Goal: Transaction & Acquisition: Purchase product/service

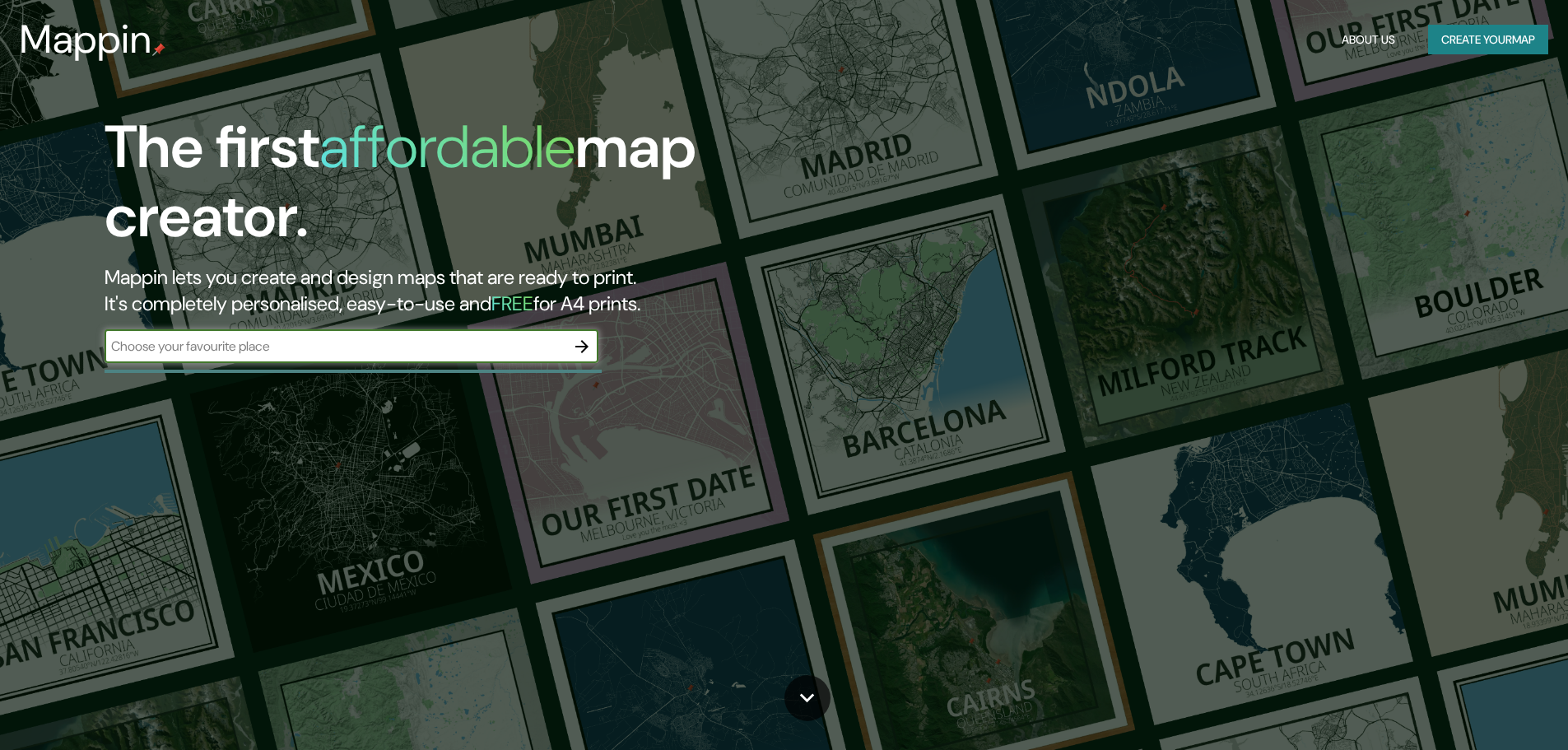
click at [500, 352] on input "text" at bounding box center [335, 346] width 461 height 19
type input "GALAPA"
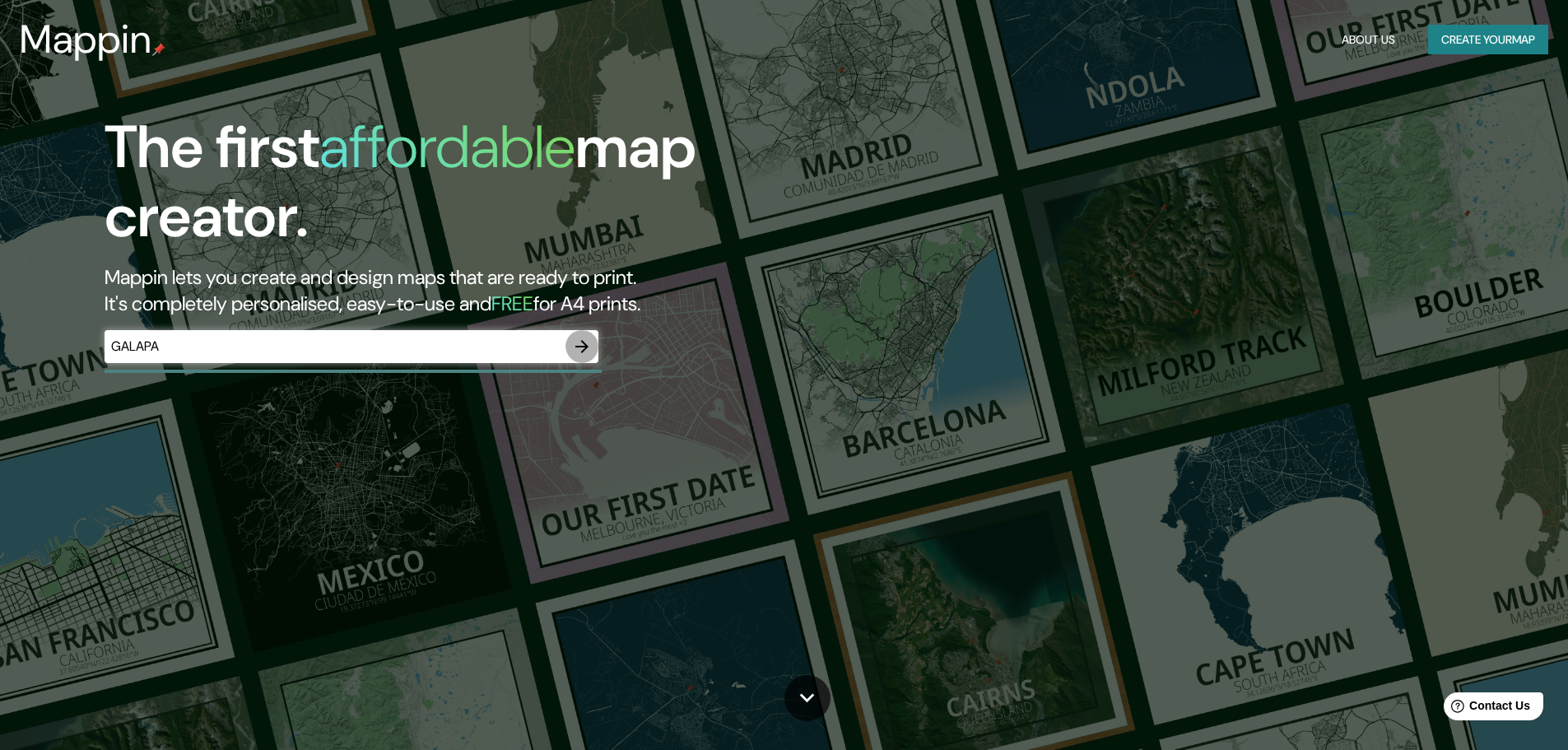
click at [587, 349] on icon "button" at bounding box center [582, 347] width 20 height 20
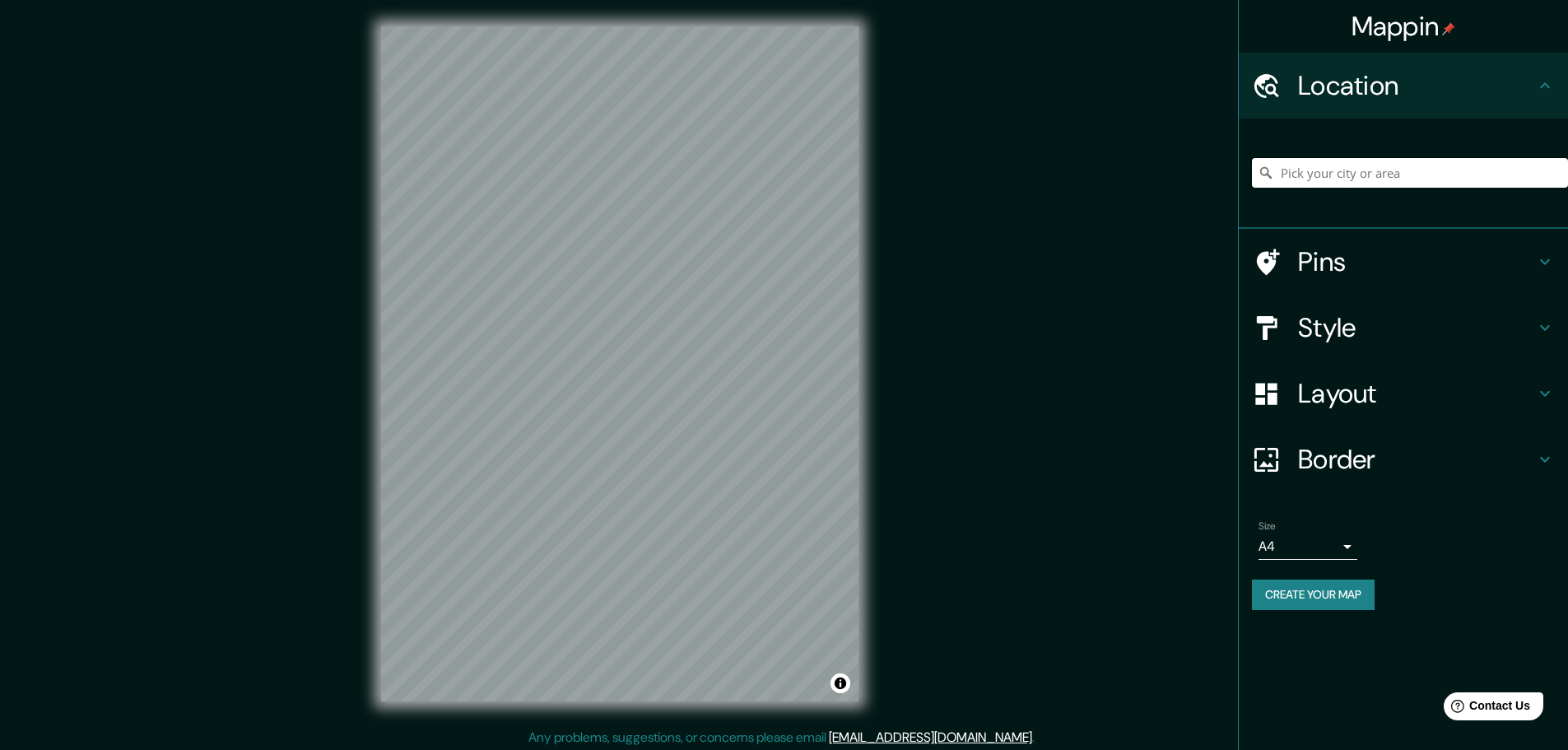
click at [1313, 174] on input "Pick your city or area" at bounding box center [1410, 172] width 316 height 30
type input "Galapa, [GEOGRAPHIC_DATA], [GEOGRAPHIC_DATA]"
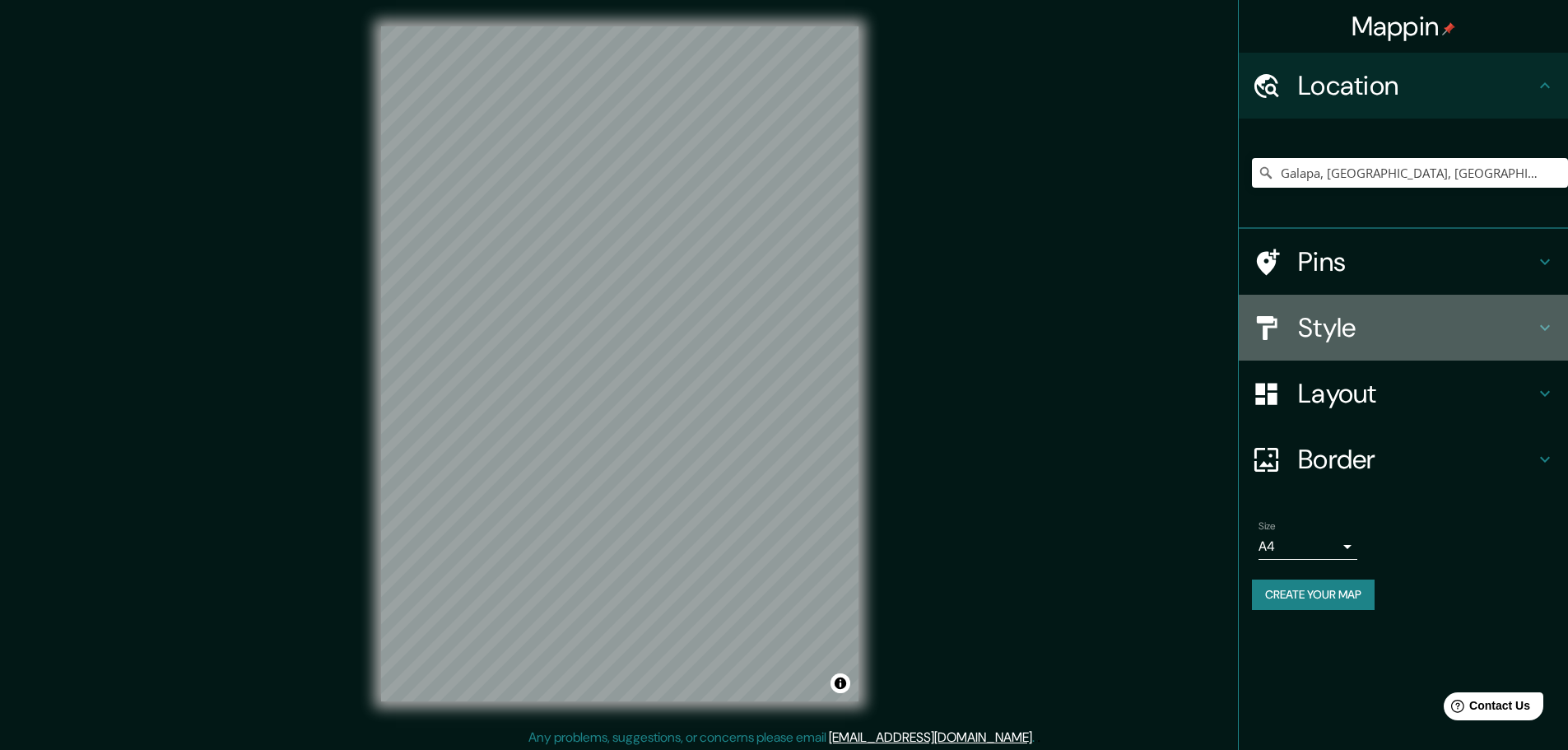
click at [1337, 320] on h4 "Style" at bounding box center [1417, 327] width 237 height 33
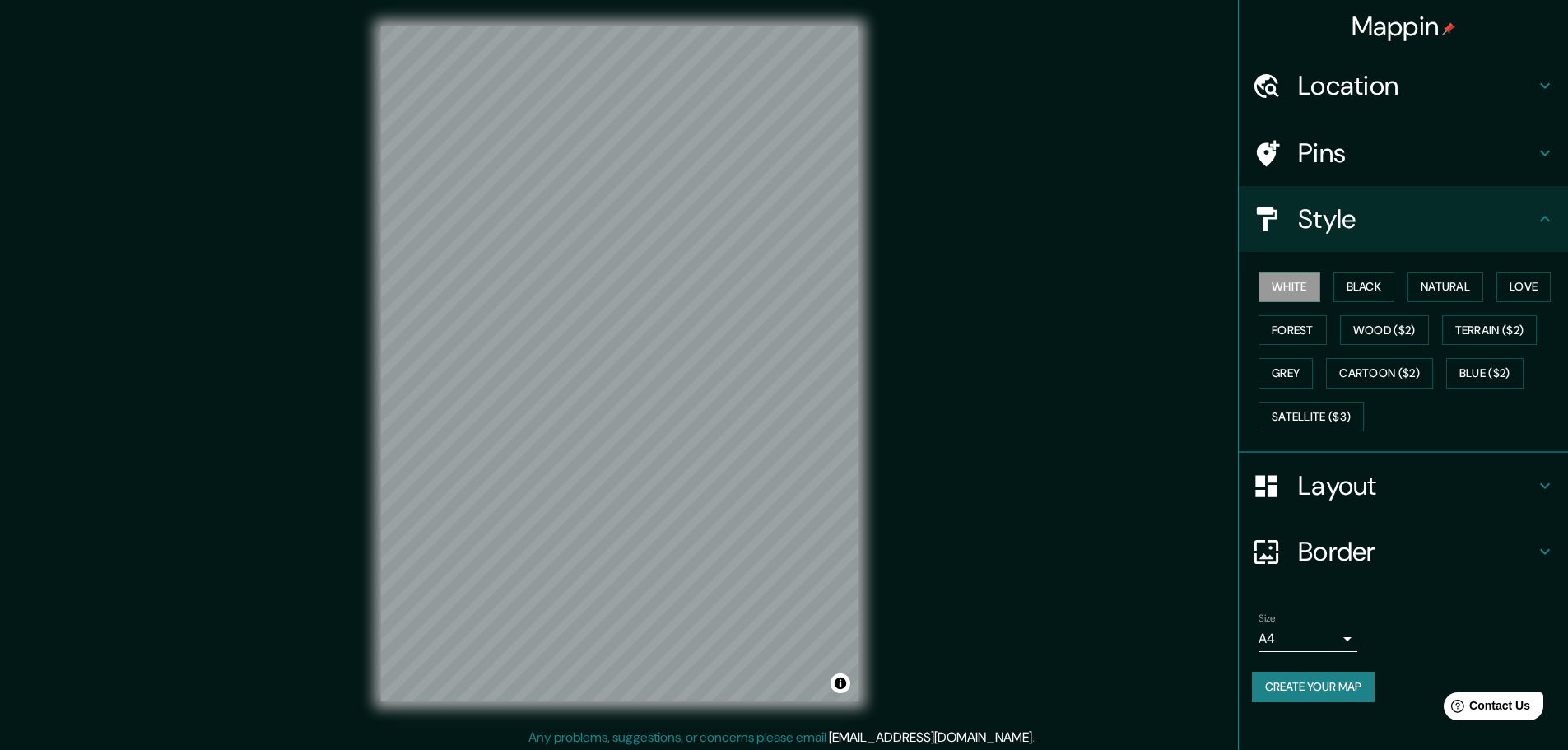
click at [1435, 148] on h4 "Pins" at bounding box center [1417, 153] width 237 height 33
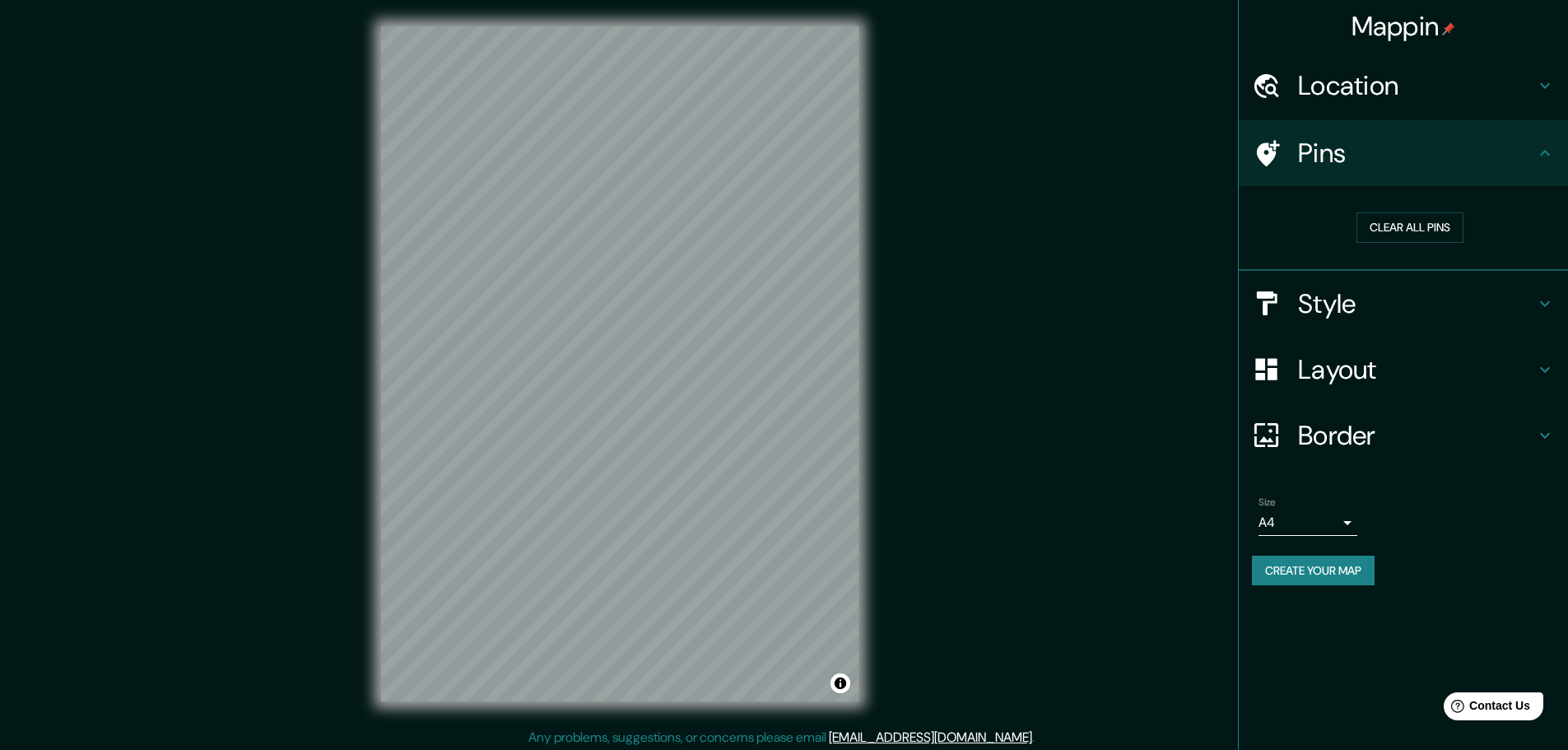
click at [1480, 144] on h4 "Pins" at bounding box center [1417, 153] width 237 height 33
click at [1378, 370] on h4 "Layout" at bounding box center [1417, 370] width 237 height 33
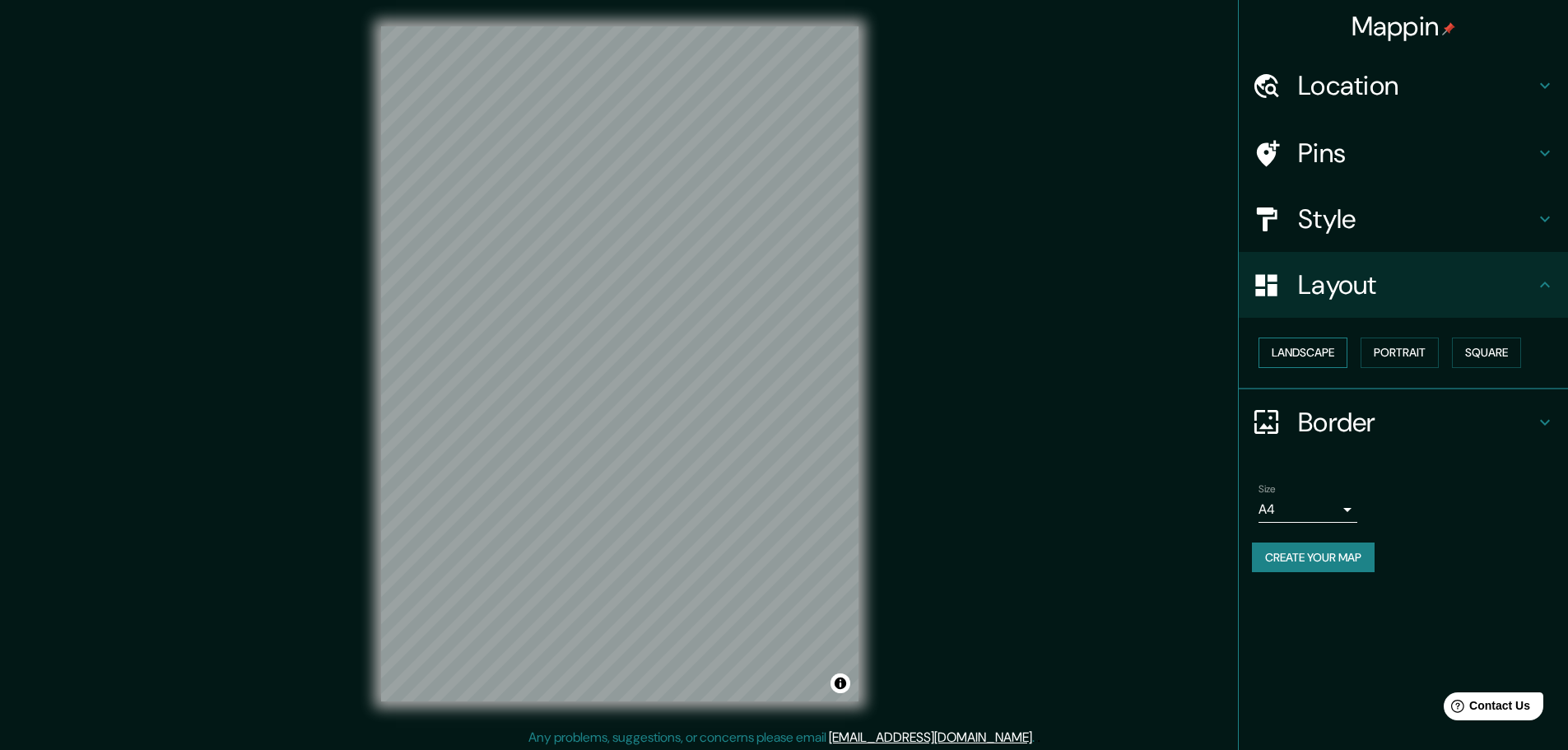
click at [1341, 347] on button "Landscape" at bounding box center [1303, 353] width 89 height 31
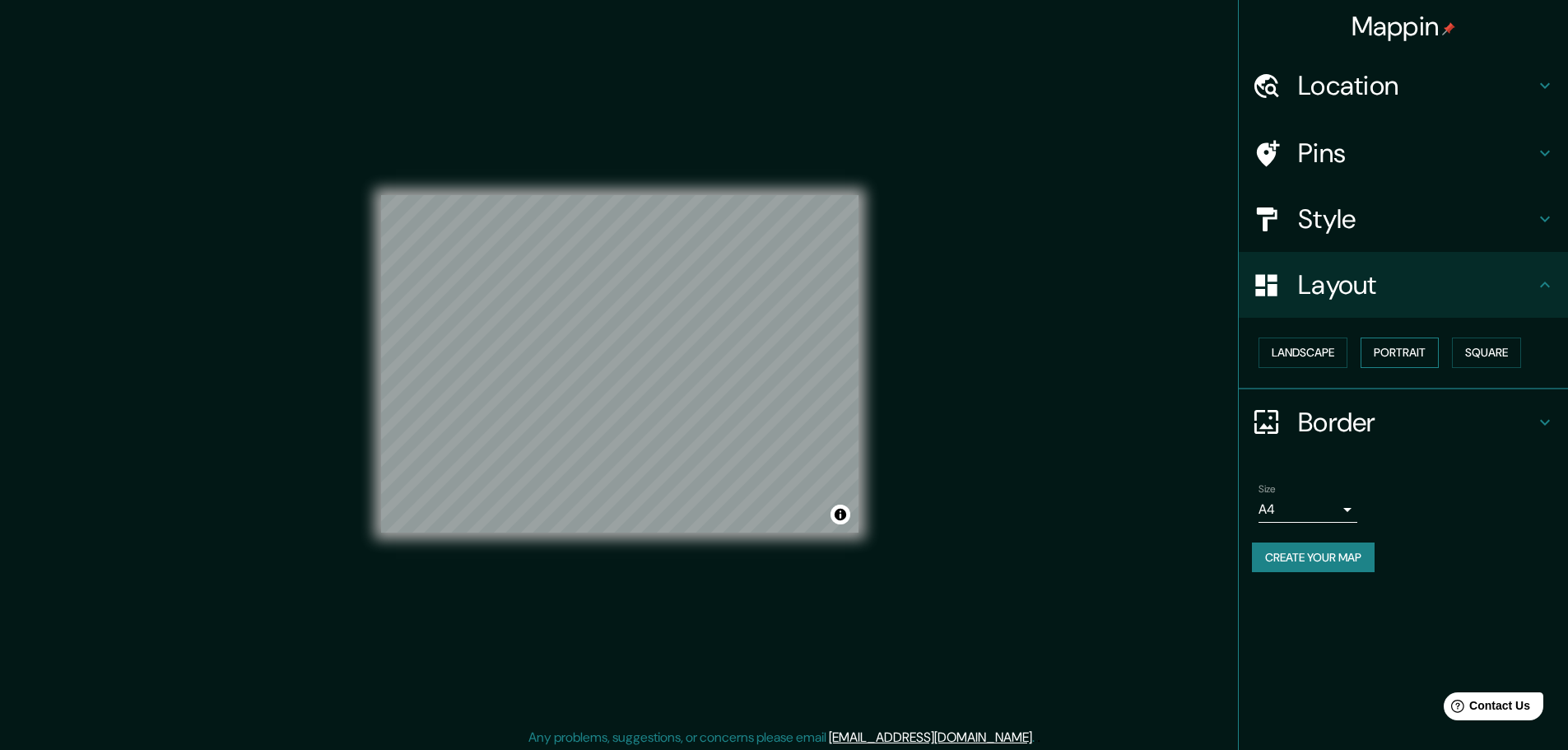
click at [1409, 348] on button "Portrait" at bounding box center [1399, 353] width 78 height 31
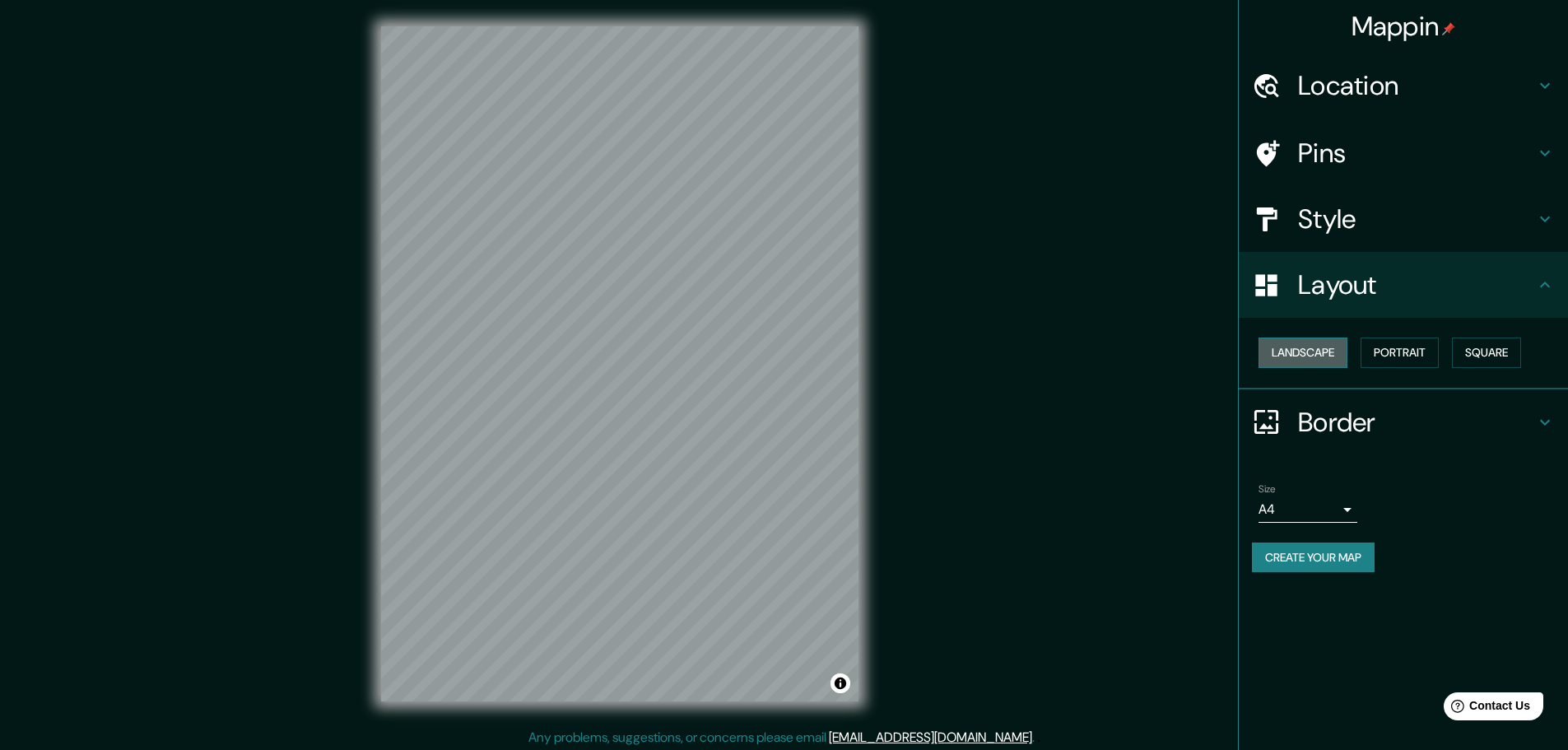
click at [1344, 355] on button "Landscape" at bounding box center [1303, 353] width 89 height 31
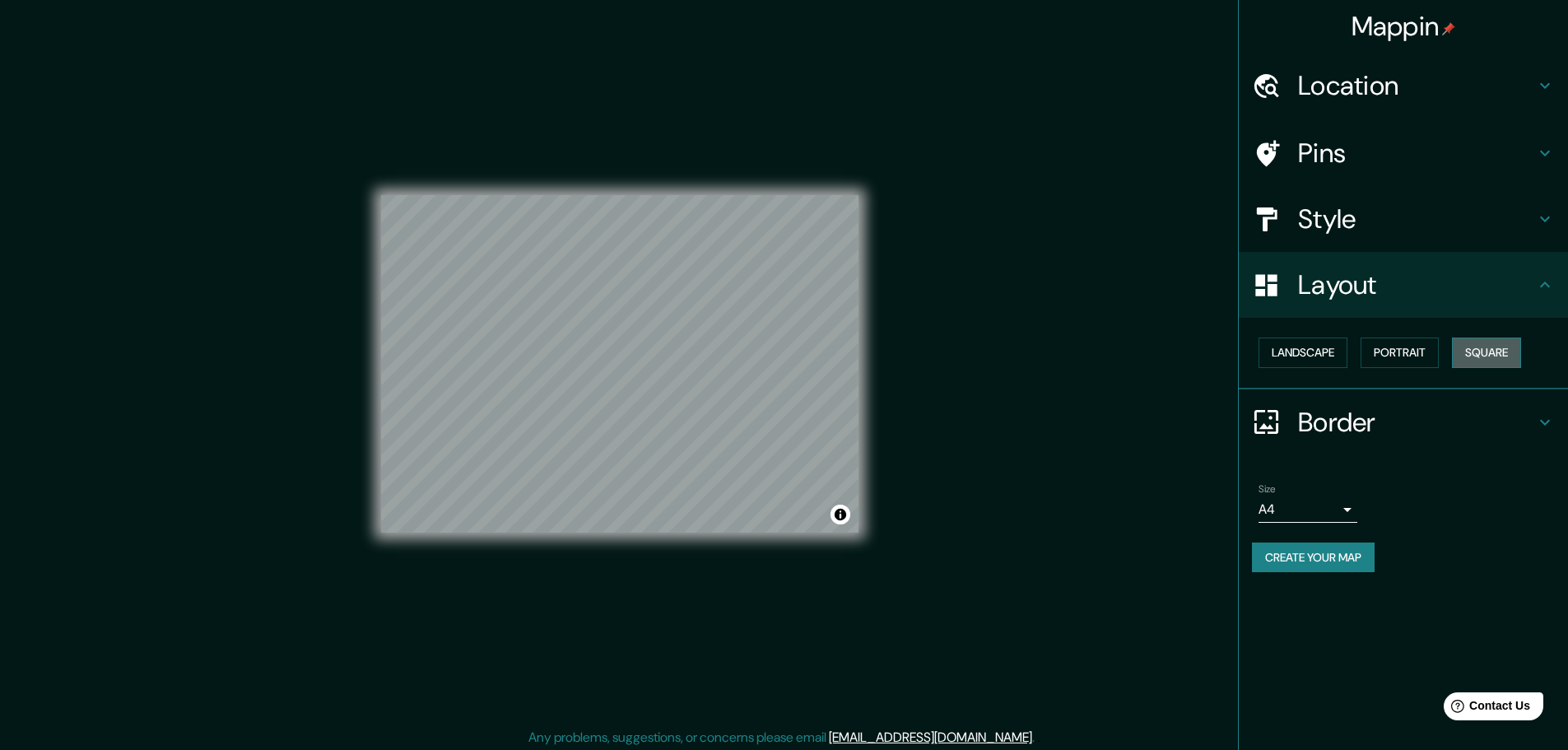
click at [1509, 355] on button "Square" at bounding box center [1487, 353] width 69 height 31
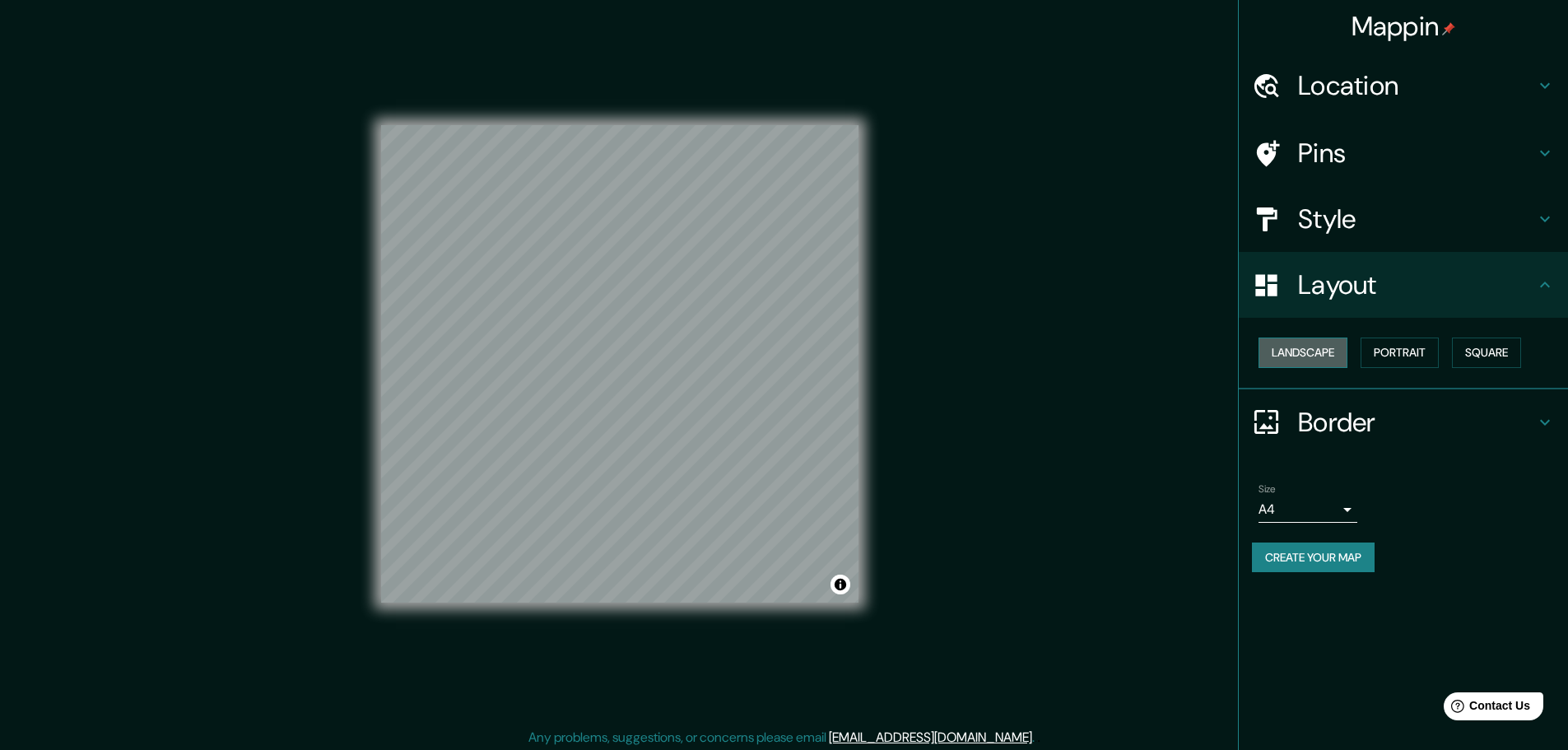
click at [1319, 358] on button "Landscape" at bounding box center [1303, 353] width 89 height 31
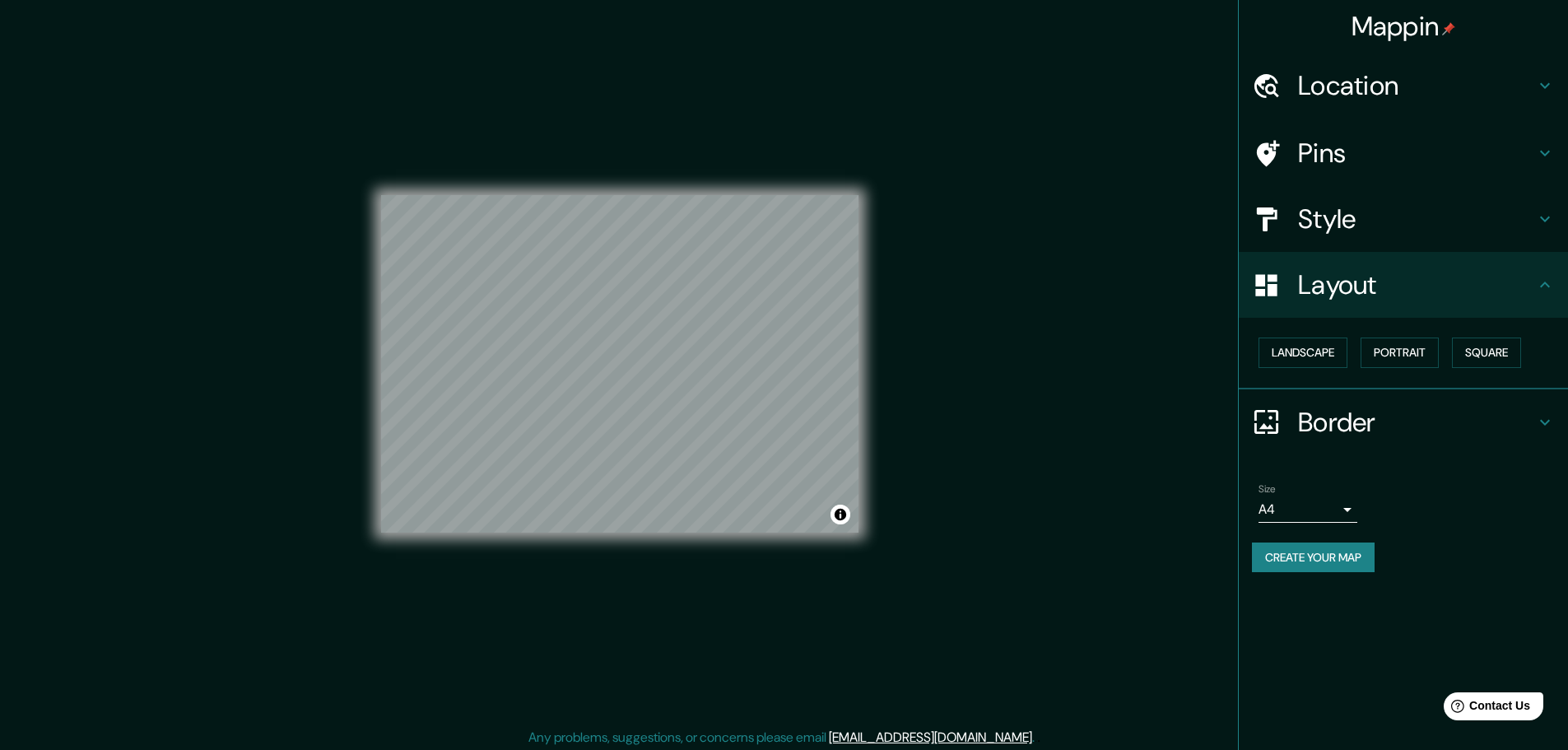
click at [1365, 264] on div "Layout" at bounding box center [1403, 285] width 329 height 66
click at [1372, 214] on h4 "Style" at bounding box center [1417, 219] width 237 height 33
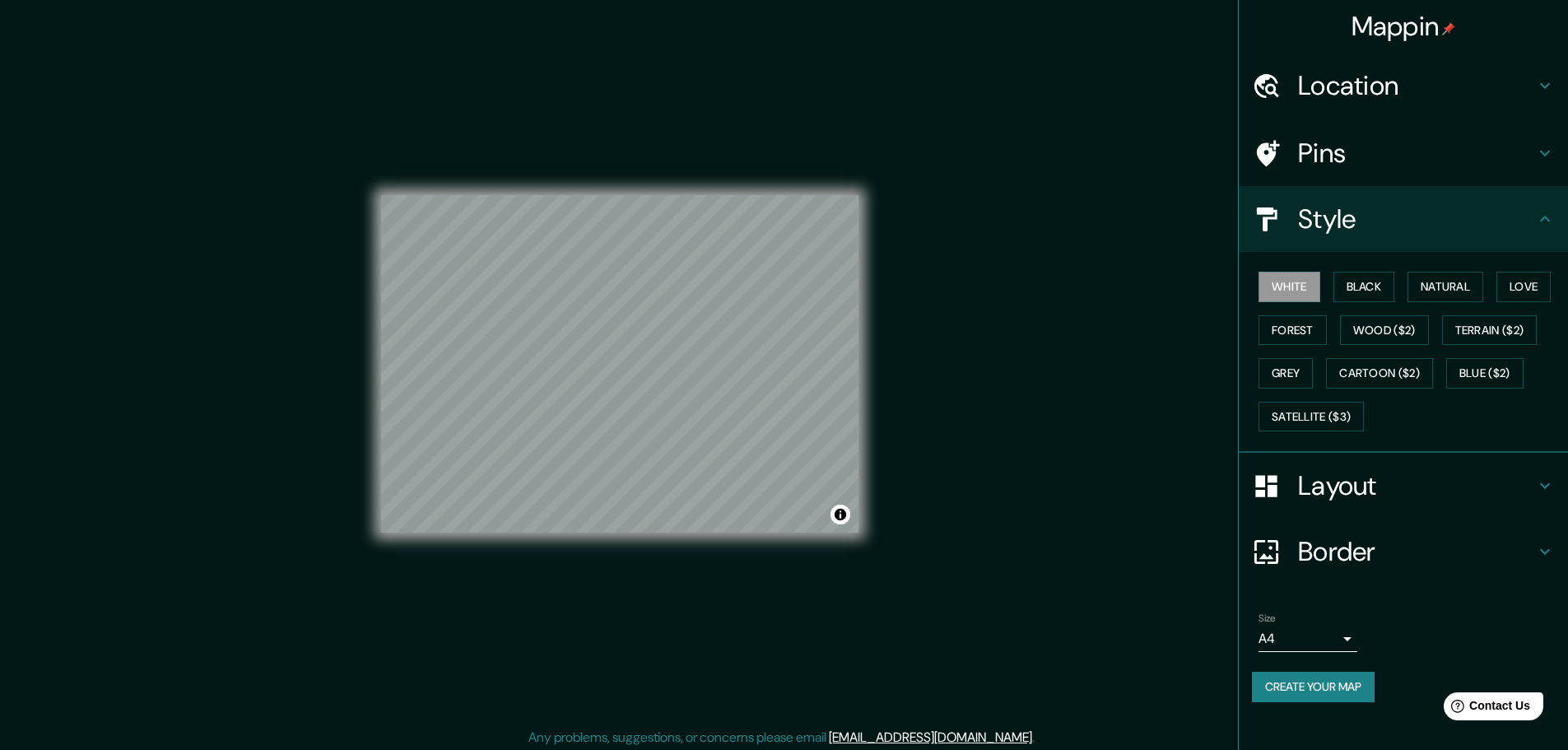
click at [1426, 144] on h4 "Pins" at bounding box center [1417, 153] width 237 height 33
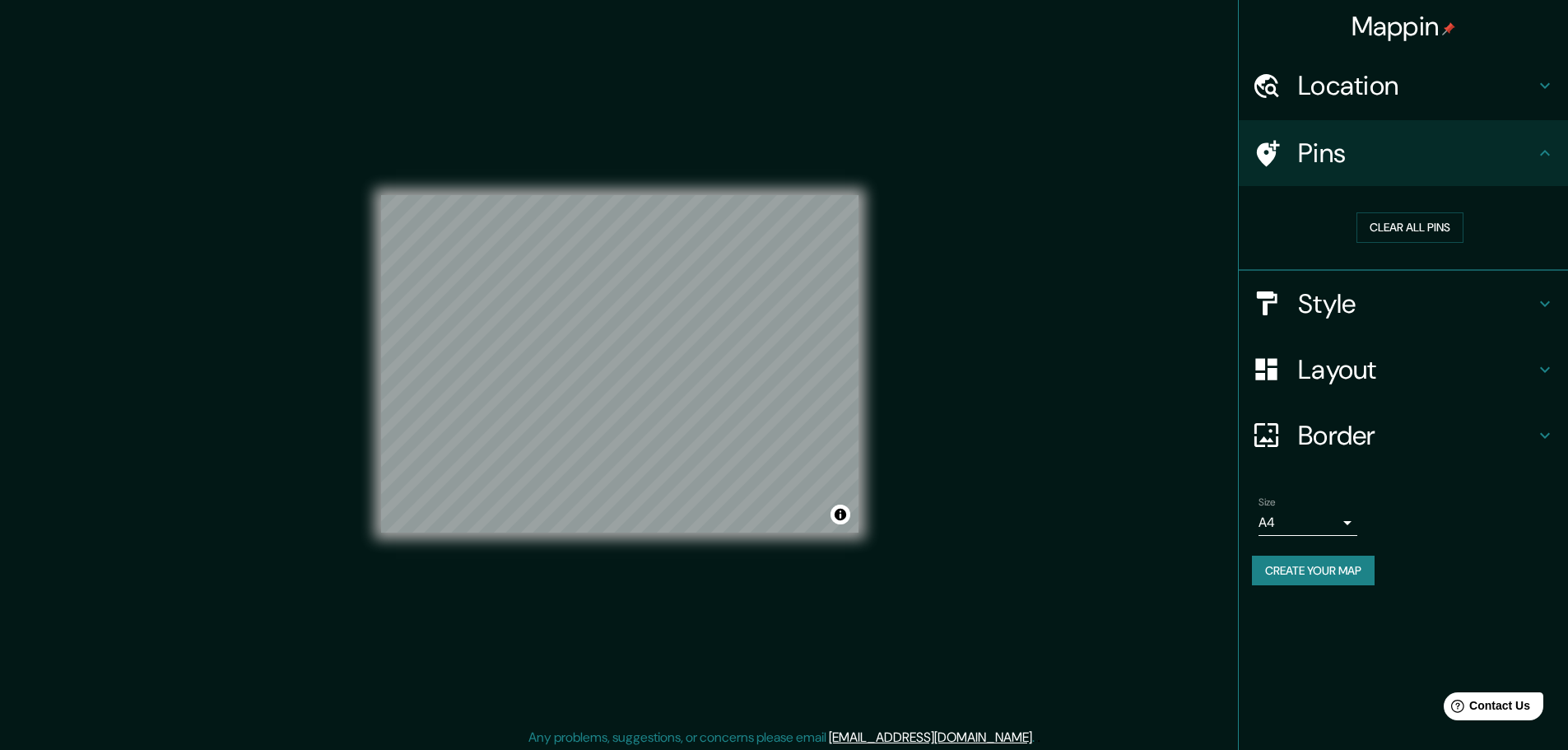
click at [1426, 144] on h4 "Pins" at bounding box center [1417, 153] width 237 height 33
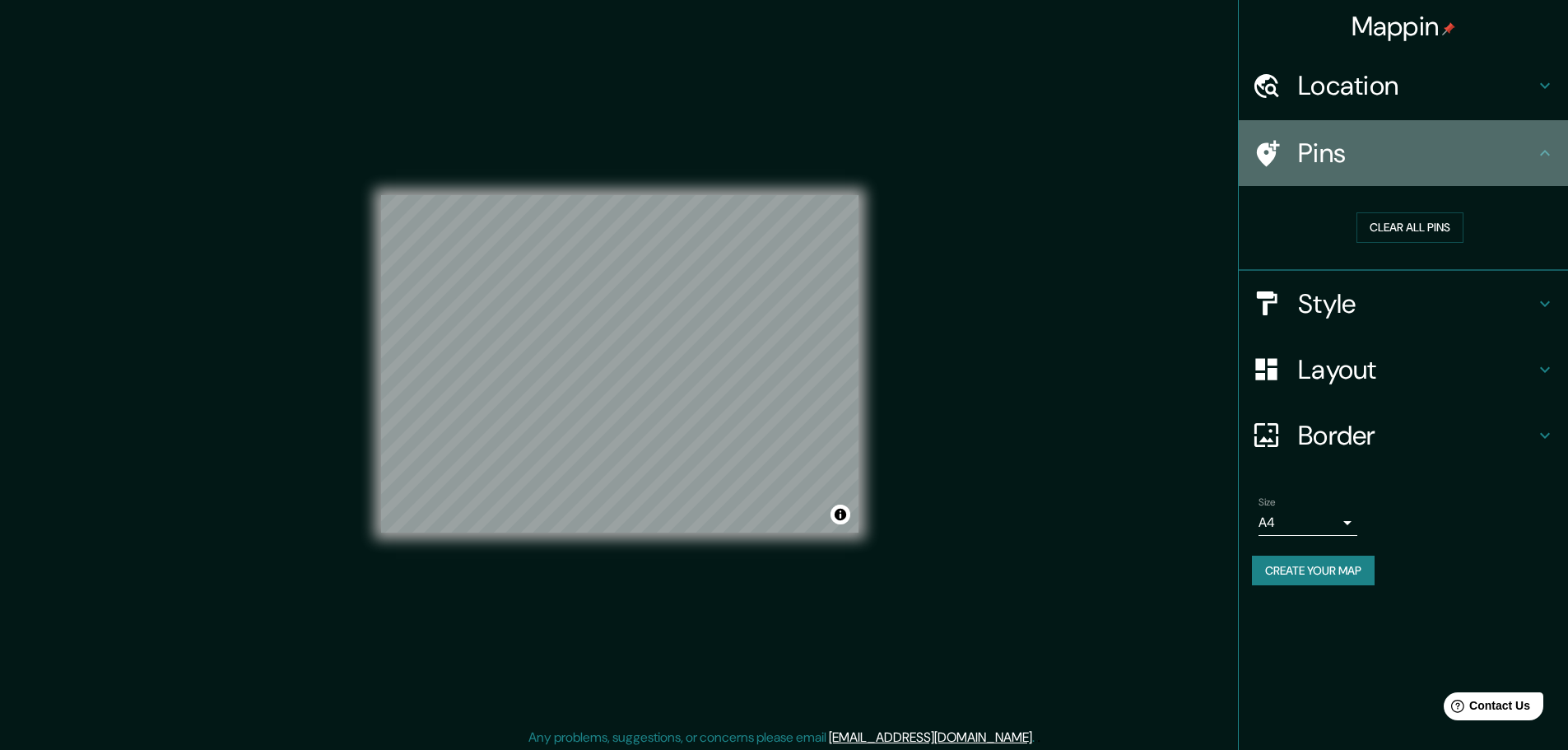
click at [1536, 136] on div "Pins" at bounding box center [1403, 152] width 329 height 66
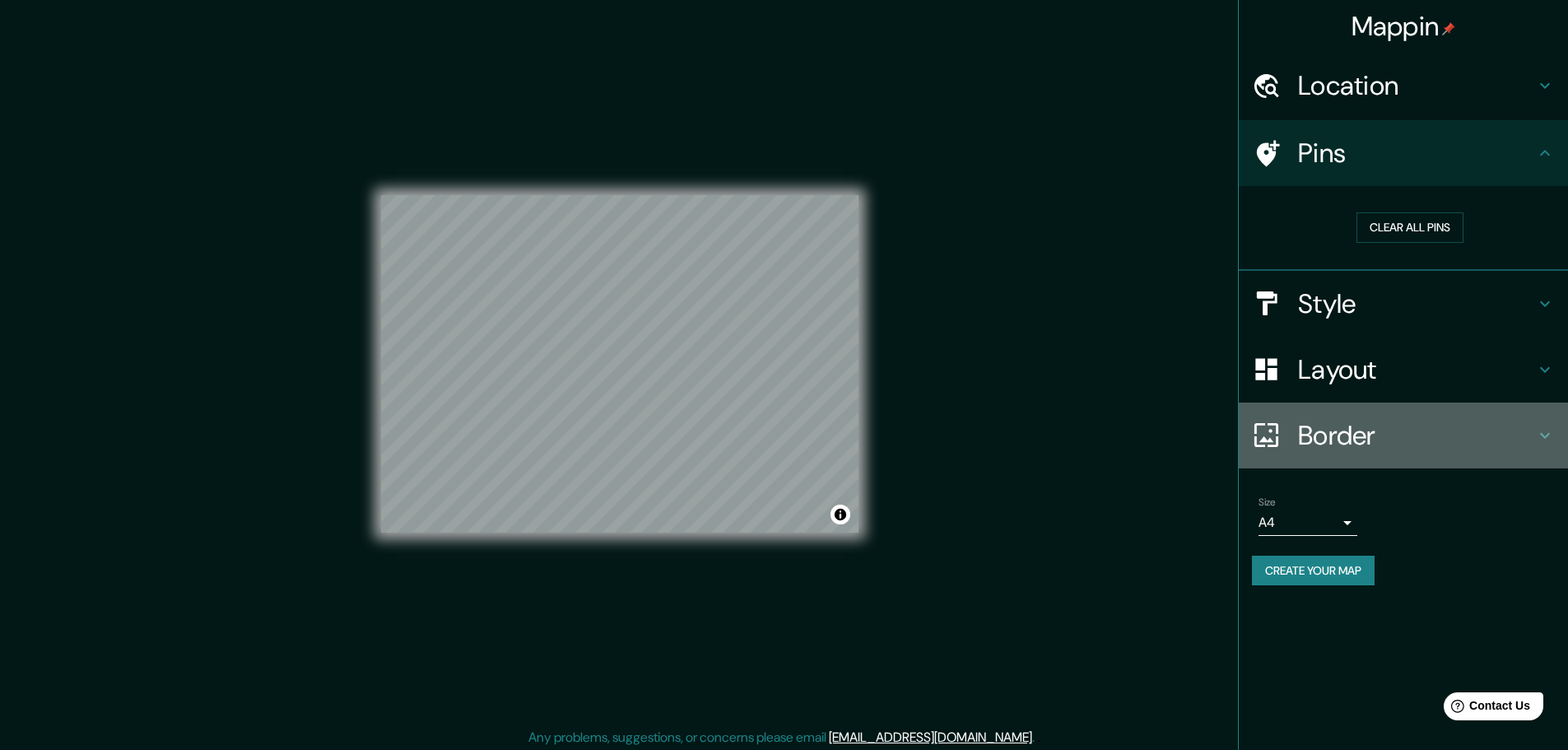
click at [1430, 436] on h4 "Border" at bounding box center [1417, 435] width 237 height 33
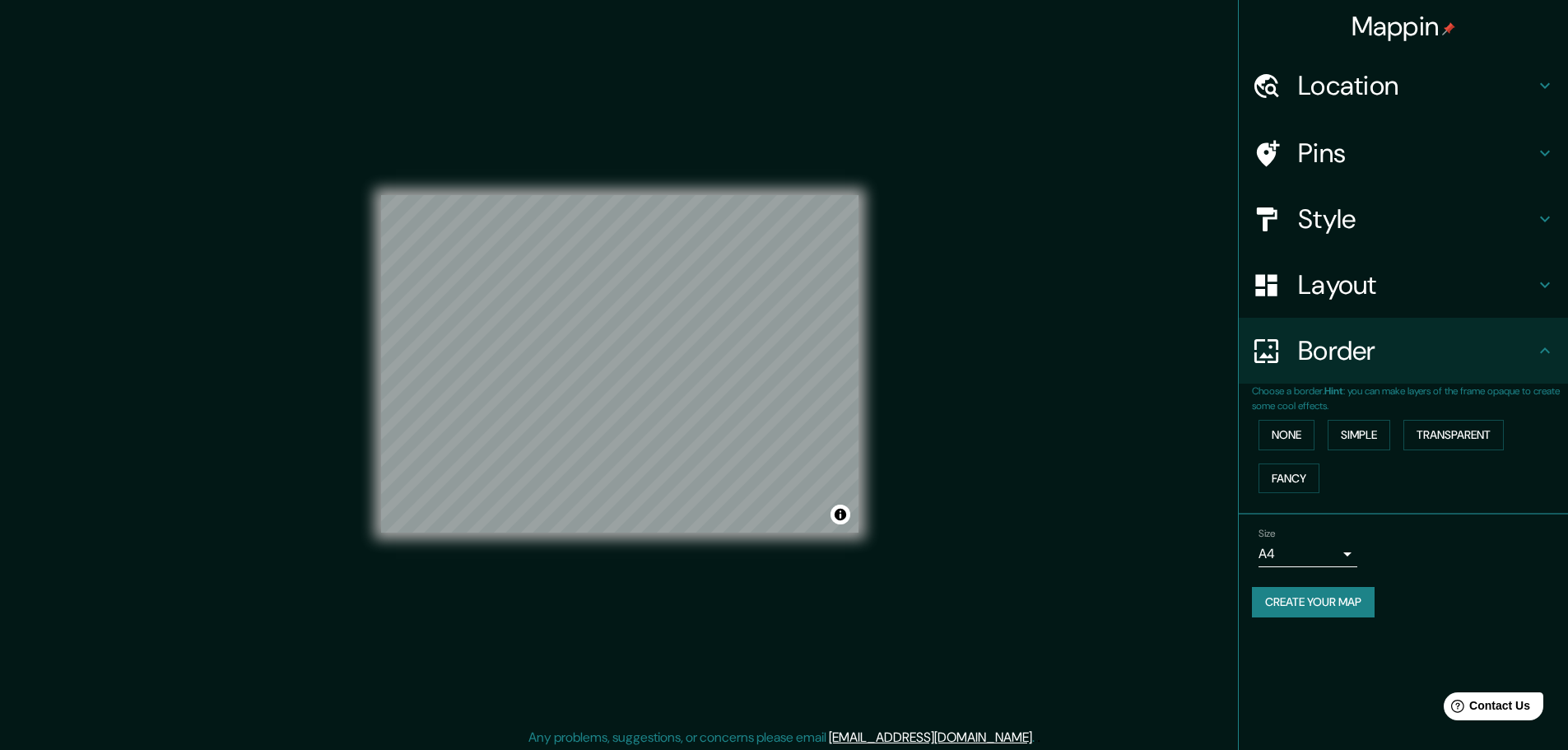
click at [1463, 370] on div "Border" at bounding box center [1403, 351] width 329 height 66
click at [1363, 435] on button "Simple" at bounding box center [1359, 435] width 62 height 31
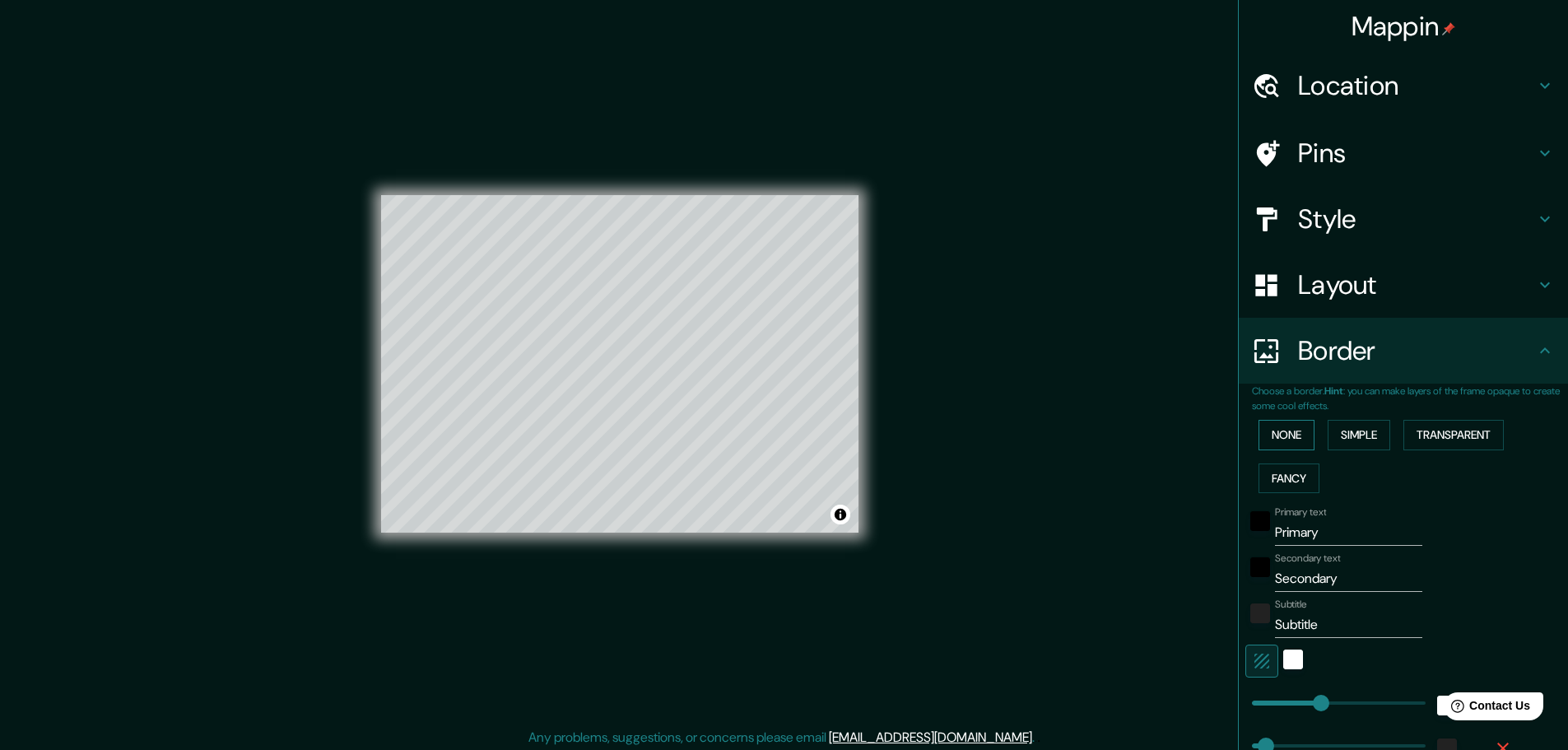
click at [1289, 434] on button "None" at bounding box center [1287, 435] width 56 height 31
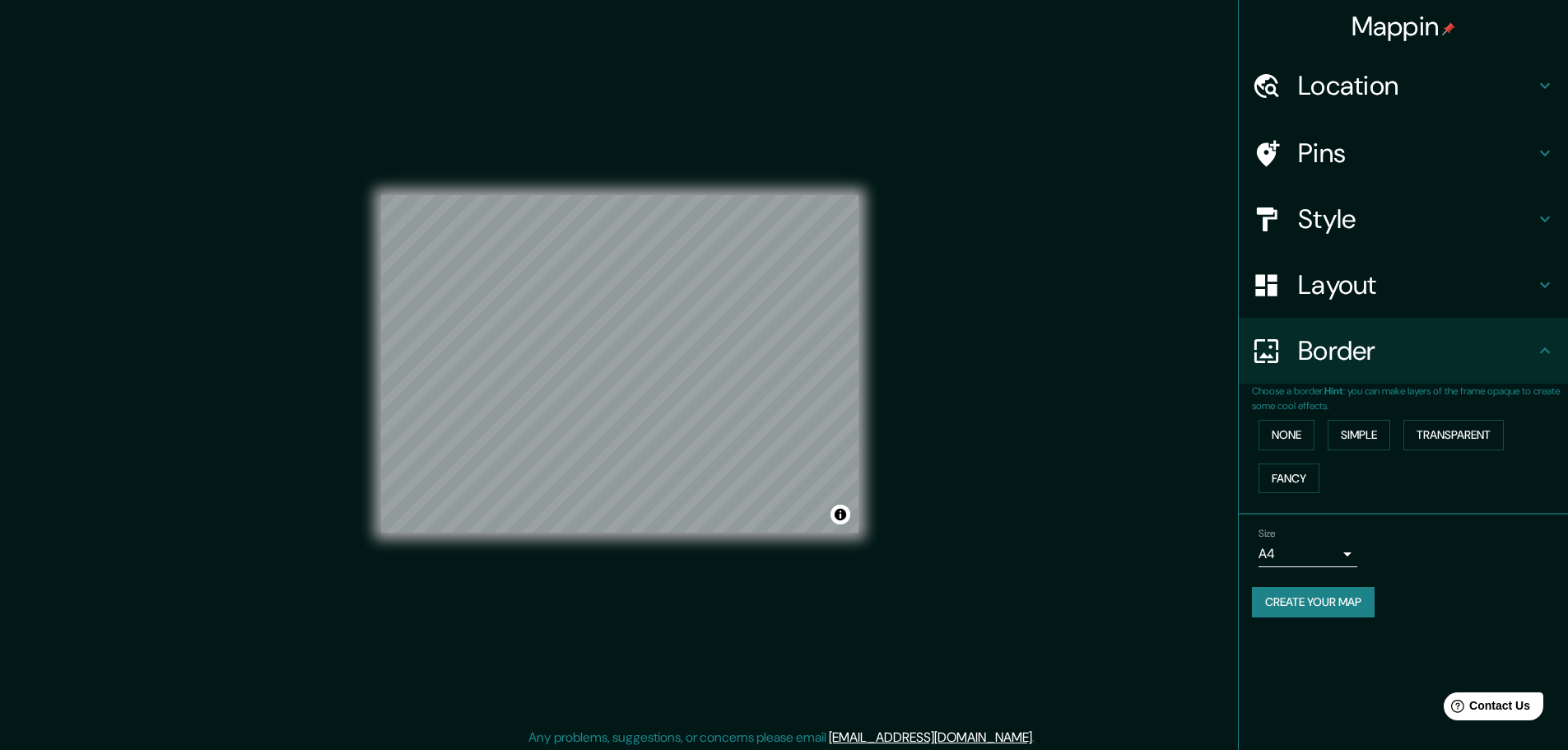
click at [1421, 293] on h4 "Layout" at bounding box center [1417, 285] width 237 height 33
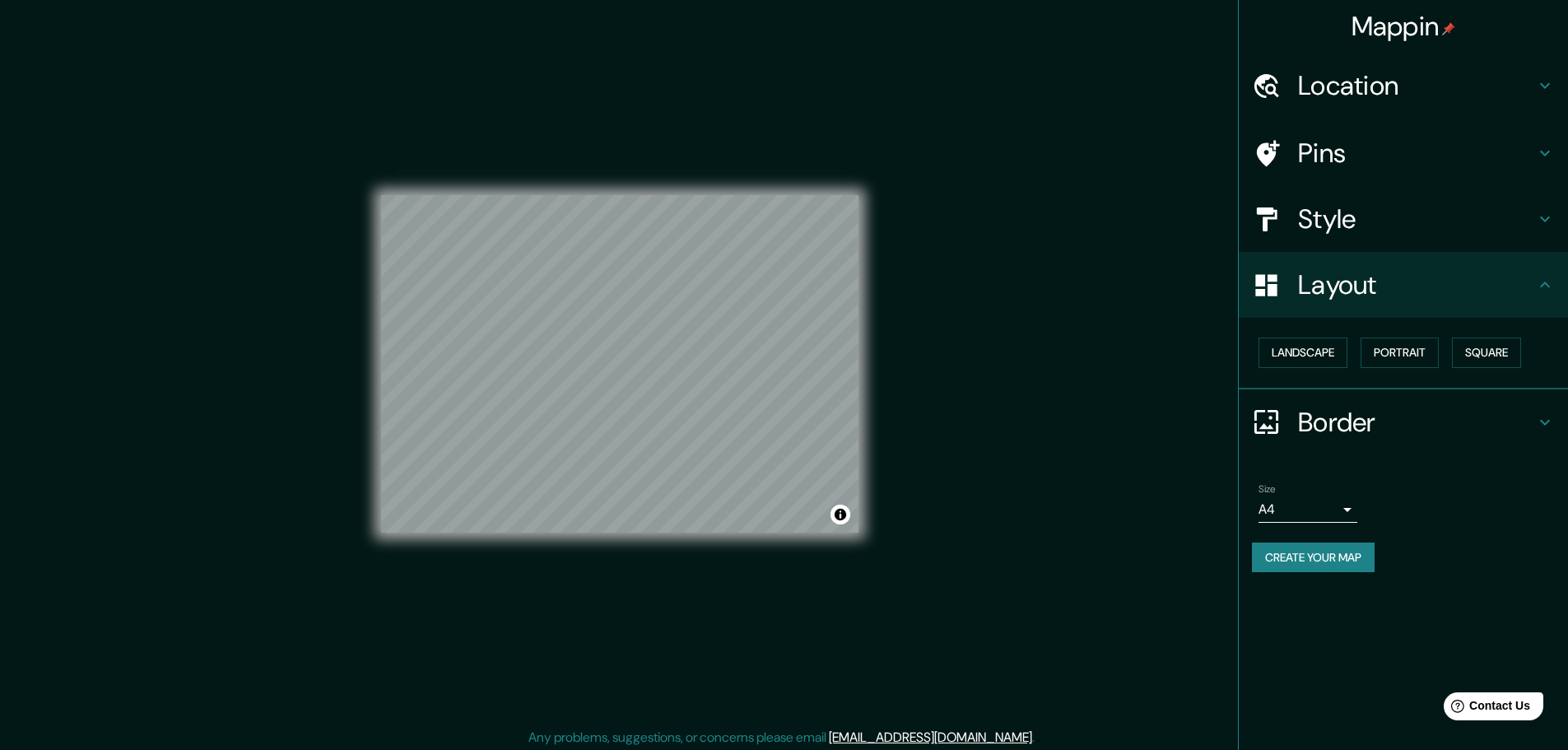
click at [1366, 227] on h4 "Style" at bounding box center [1417, 219] width 237 height 33
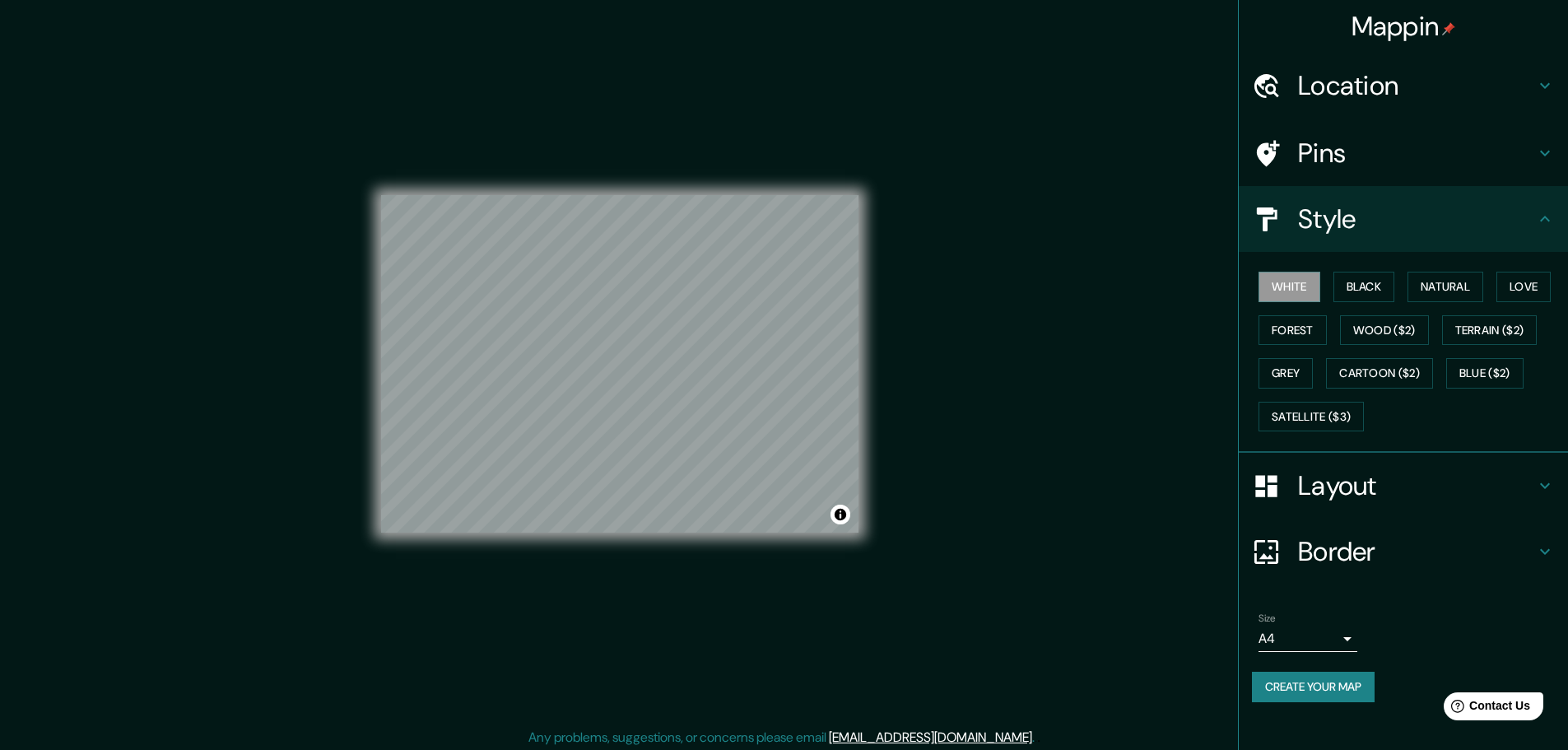
click at [1387, 233] on h4 "Style" at bounding box center [1417, 219] width 237 height 33
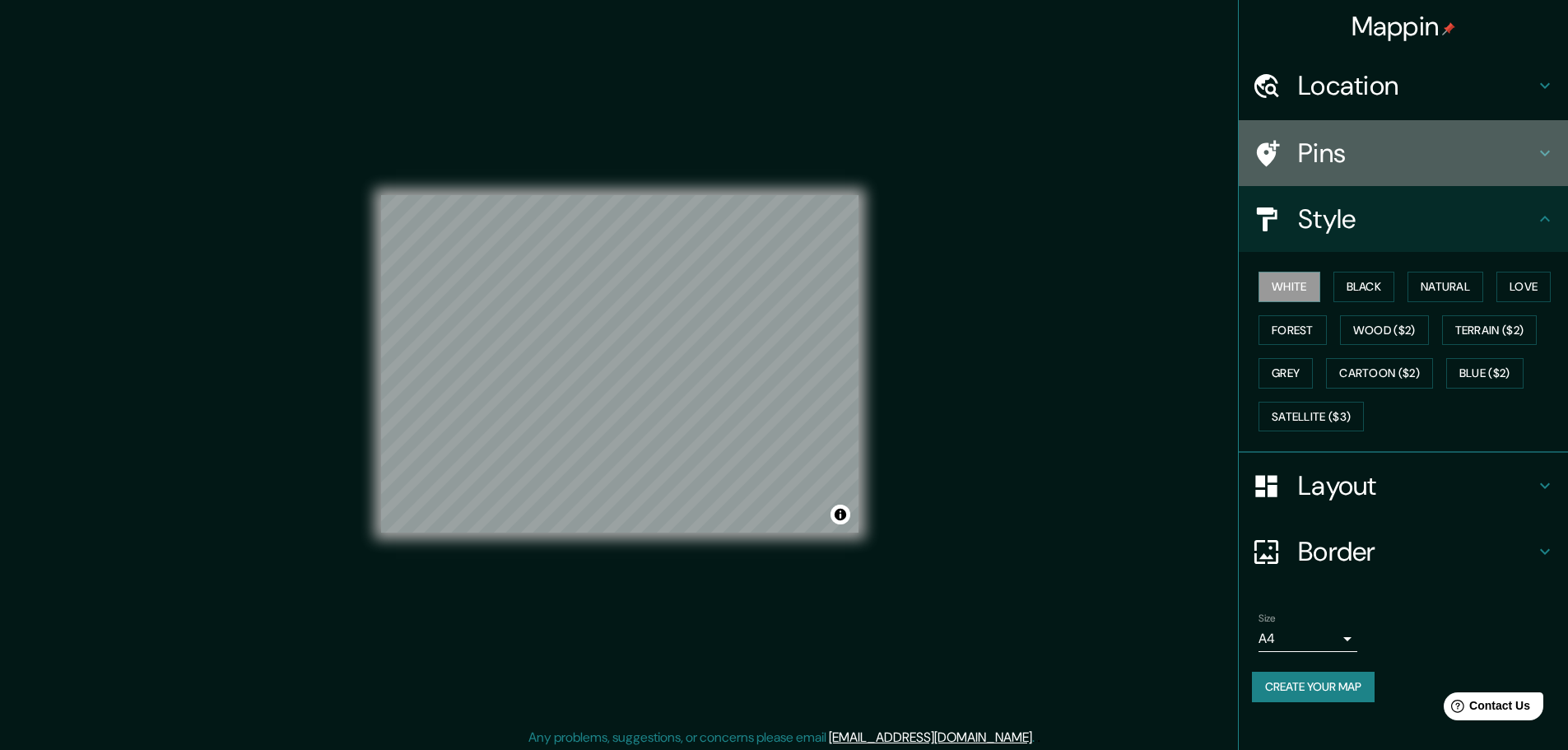
click at [1411, 151] on h4 "Pins" at bounding box center [1417, 153] width 237 height 33
